Goal: Check status: Check status

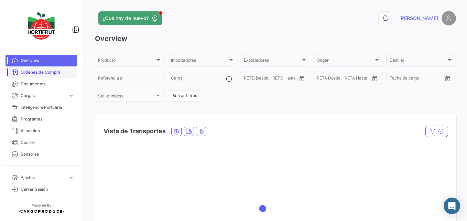
click at [52, 76] on link "Órdenes de Compra" at bounding box center [42, 72] width 72 height 12
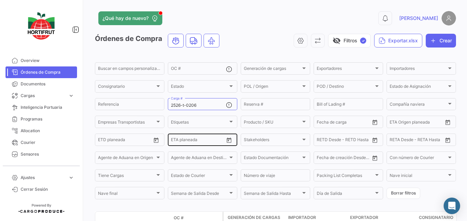
scroll to position [34, 0]
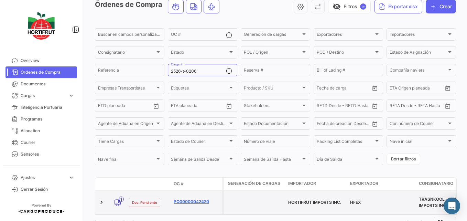
click at [193, 199] on link "PO00000042420" at bounding box center [197, 202] width 46 height 6
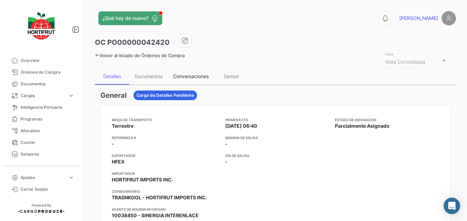
click at [210, 78] on div "Conversaciones" at bounding box center [191, 76] width 46 height 17
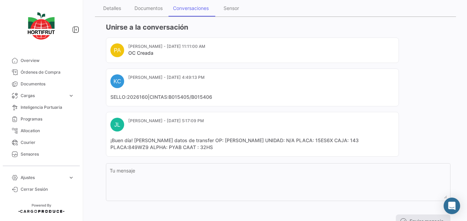
scroll to position [69, 0]
click at [59, 73] on span "Órdenes de Compra" at bounding box center [48, 72] width 54 height 6
